Goal: Check status: Check status

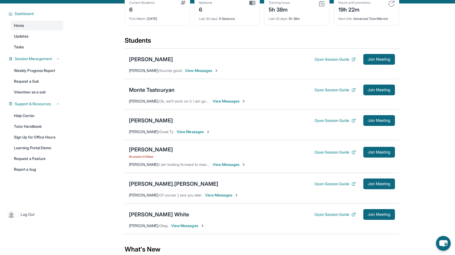
scroll to position [32, 0]
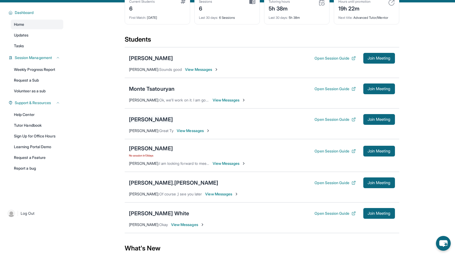
click at [150, 123] on div "[PERSON_NAME]" at bounding box center [151, 120] width 44 height 8
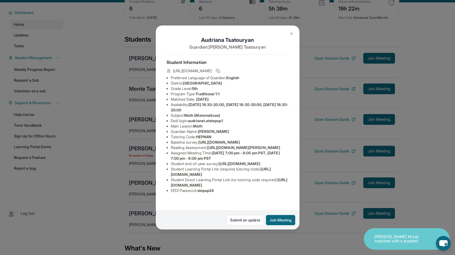
scroll to position [38, 0]
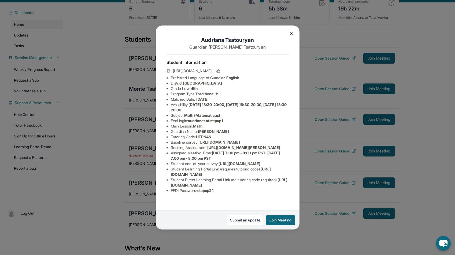
click at [293, 34] on img at bounding box center [291, 33] width 4 height 4
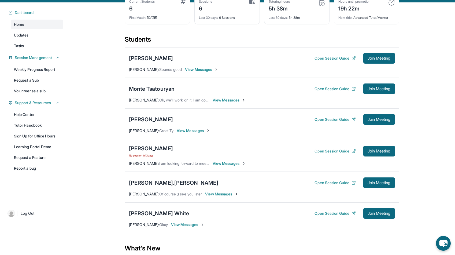
click at [140, 149] on div "[PERSON_NAME] No session [DATE] Open Session Guide Join Meeting [PERSON_NAME] :…" at bounding box center [262, 155] width 275 height 33
click at [140, 152] on div "[PERSON_NAME]" at bounding box center [151, 148] width 44 height 8
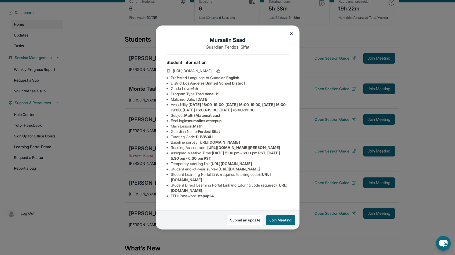
scroll to position [42, 0]
click at [292, 34] on img at bounding box center [291, 33] width 4 height 4
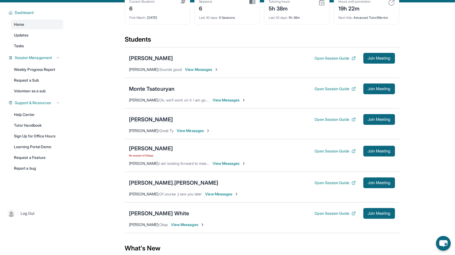
click at [169, 123] on div "[PERSON_NAME]" at bounding box center [151, 120] width 44 height 8
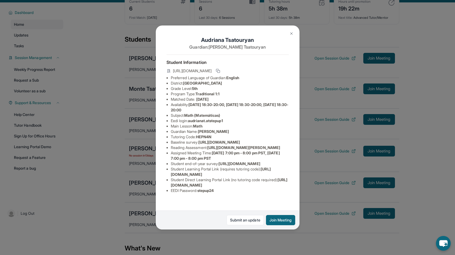
scroll to position [23, 0]
click at [291, 35] on img at bounding box center [291, 33] width 4 height 4
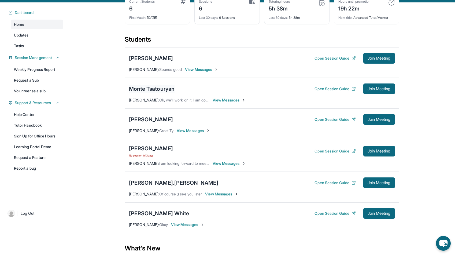
click at [161, 90] on div "Monte Tsatouryan" at bounding box center [152, 89] width 46 height 8
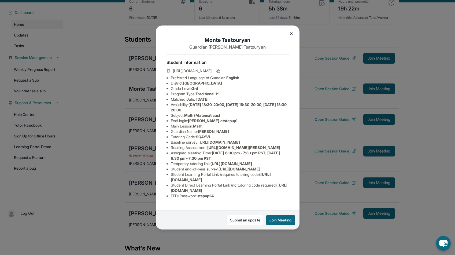
scroll to position [14, 0]
click at [291, 33] on img at bounding box center [291, 33] width 4 height 4
